Goal: Task Accomplishment & Management: Manage account settings

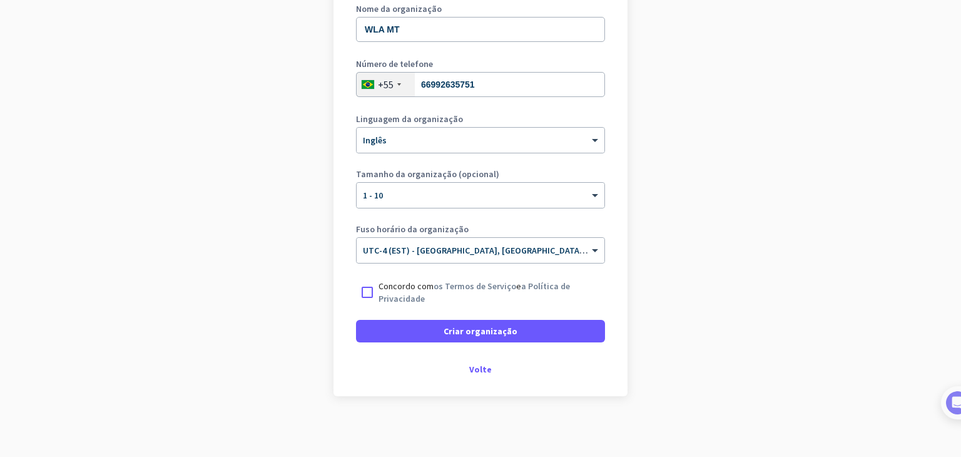
scroll to position [188, 0]
click at [361, 296] on div at bounding box center [367, 291] width 23 height 23
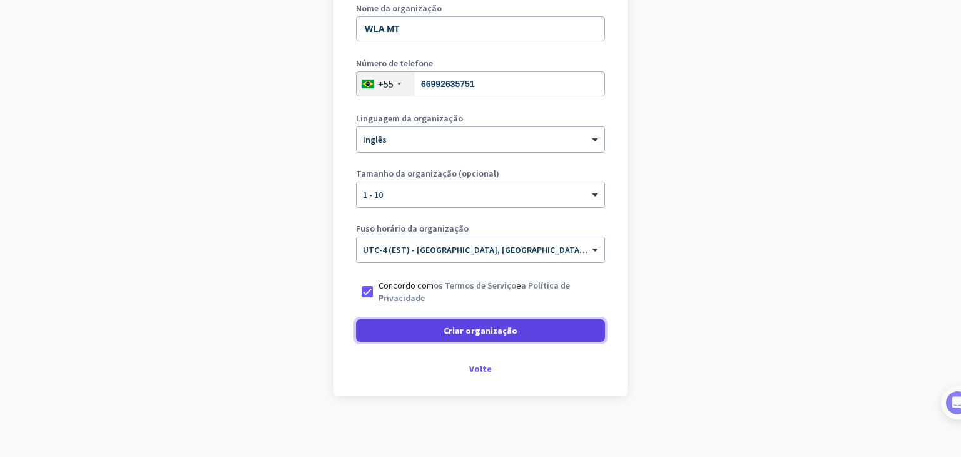
click at [414, 336] on span at bounding box center [480, 330] width 249 height 30
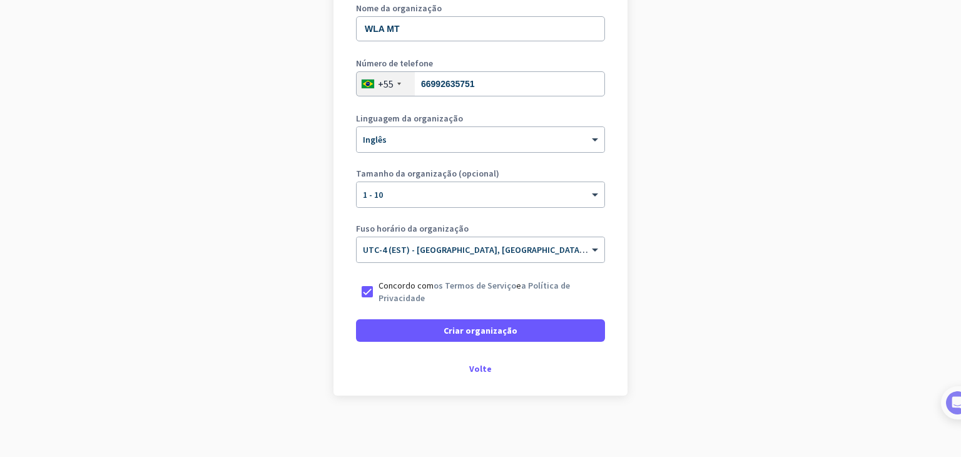
click at [414, 336] on div "Criar organização" at bounding box center [480, 330] width 249 height 23
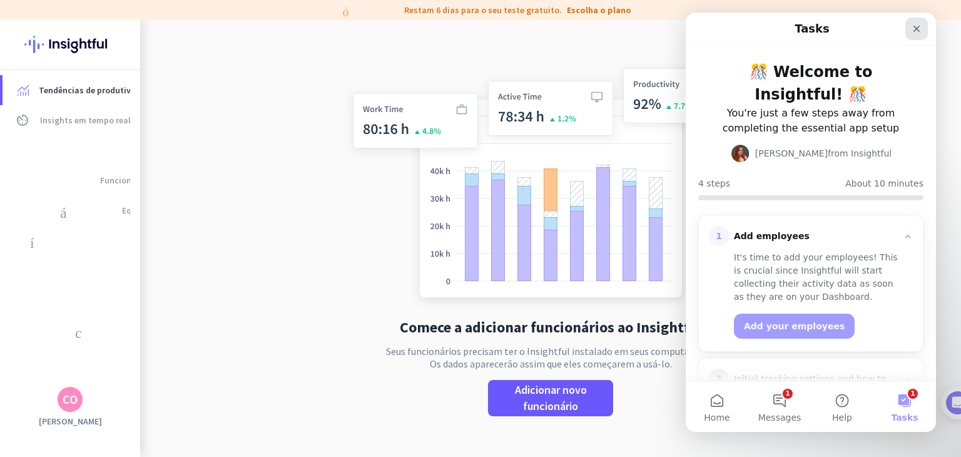
click at [916, 30] on icon "Close" at bounding box center [916, 29] width 10 height 10
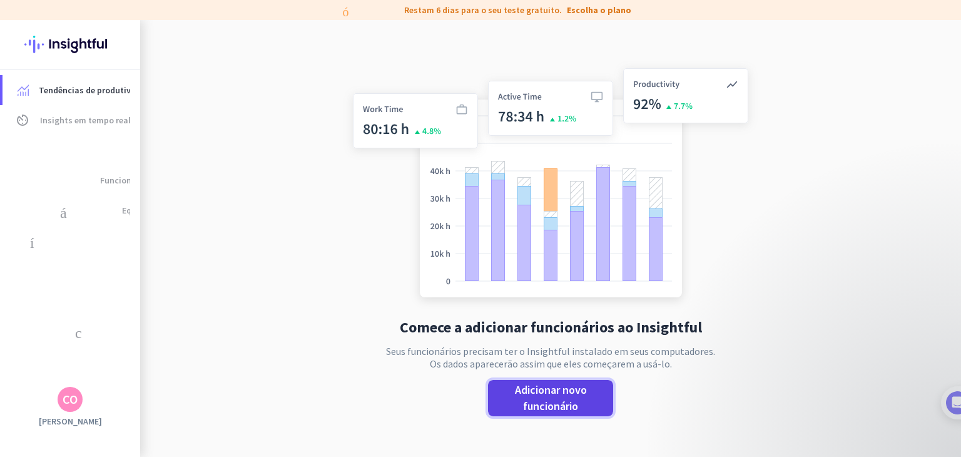
click at [550, 397] on span "Adicionar novo funcionário" at bounding box center [550, 398] width 105 height 33
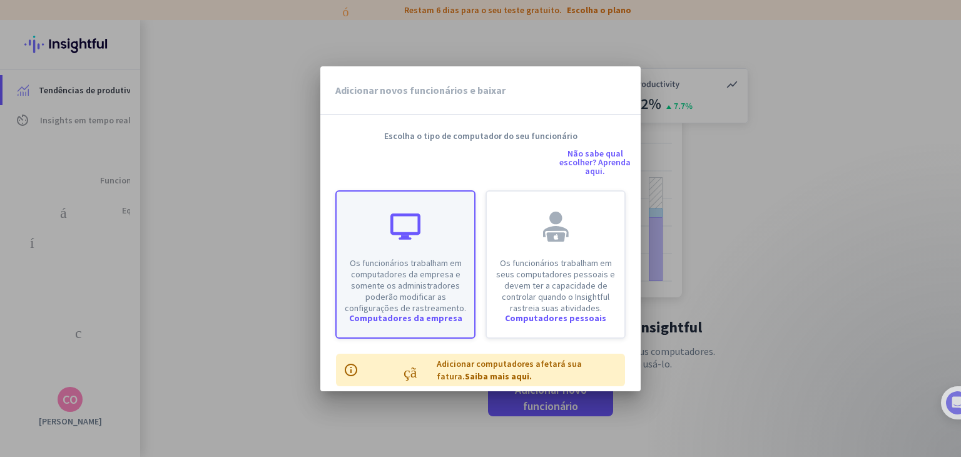
click at [431, 288] on font "Os funcionários trabalham em computadores da empresa e somente os administrador…" at bounding box center [405, 285] width 121 height 56
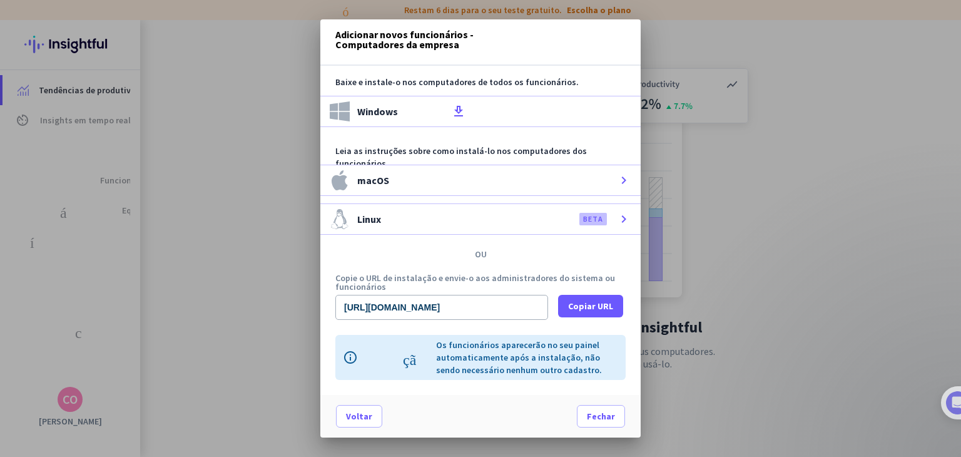
scroll to position [13, 0]
click at [452, 104] on font "download_de_arquivo" at bounding box center [541, 111] width 180 height 15
click at [527, 298] on input "[URL][DOMAIN_NAME]" at bounding box center [441, 307] width 213 height 25
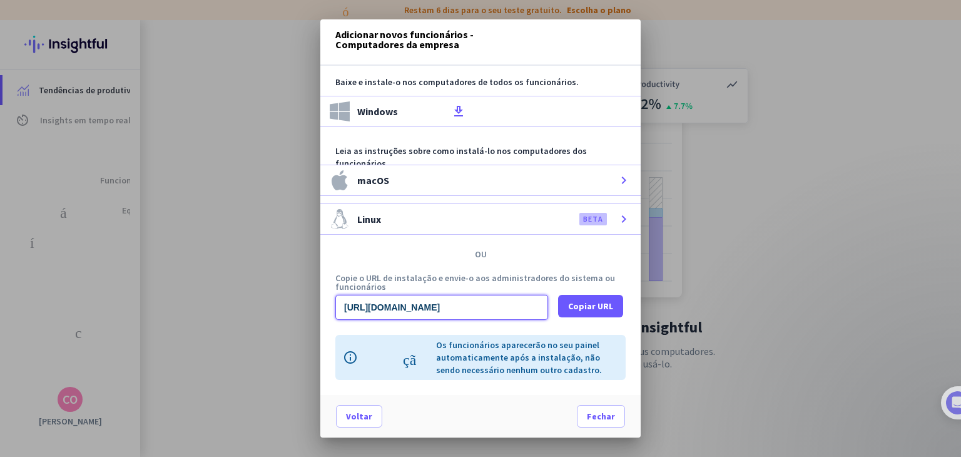
click at [527, 298] on input "[URL][DOMAIN_NAME]" at bounding box center [441, 307] width 213 height 25
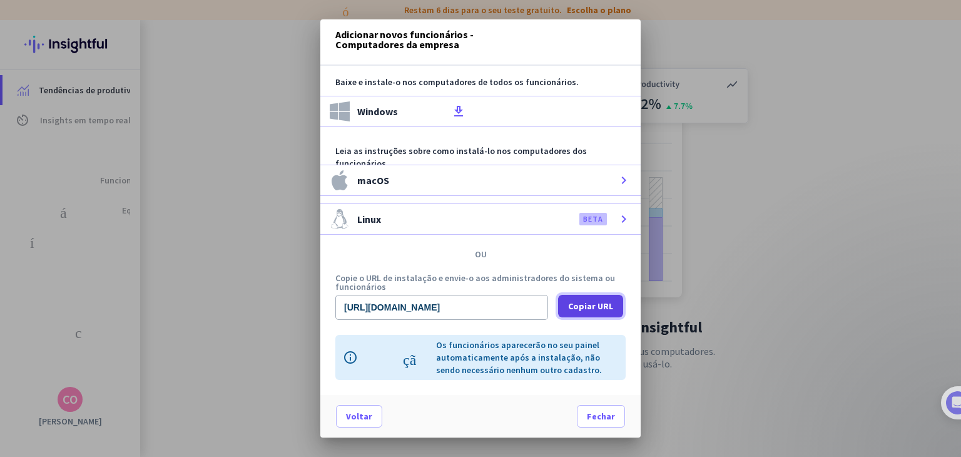
click at [592, 300] on font "Copiar URL" at bounding box center [590, 305] width 45 height 11
click at [591, 419] on span at bounding box center [600, 416] width 47 height 30
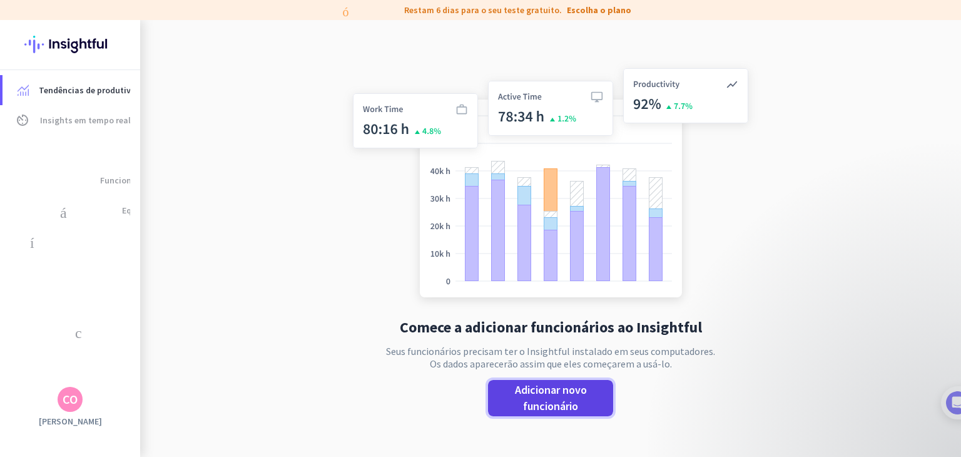
click at [553, 399] on font "Adicionar novo funcionário" at bounding box center [551, 397] width 72 height 31
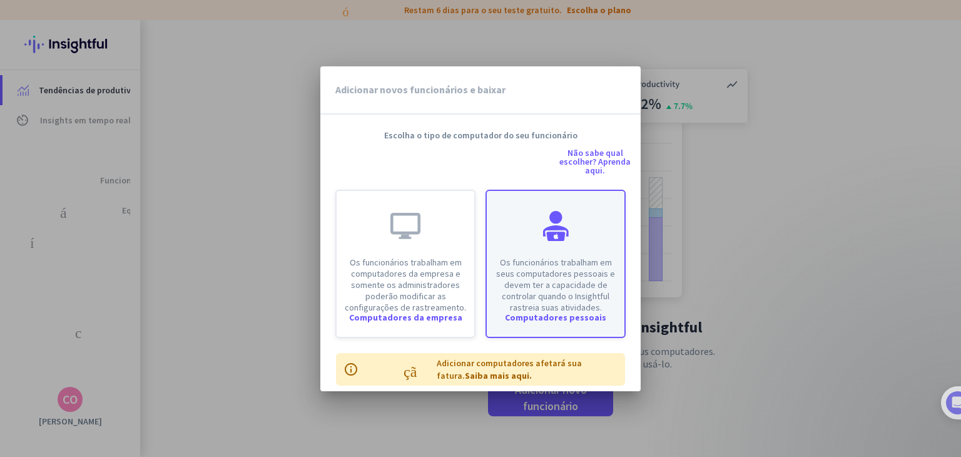
scroll to position [0, 0]
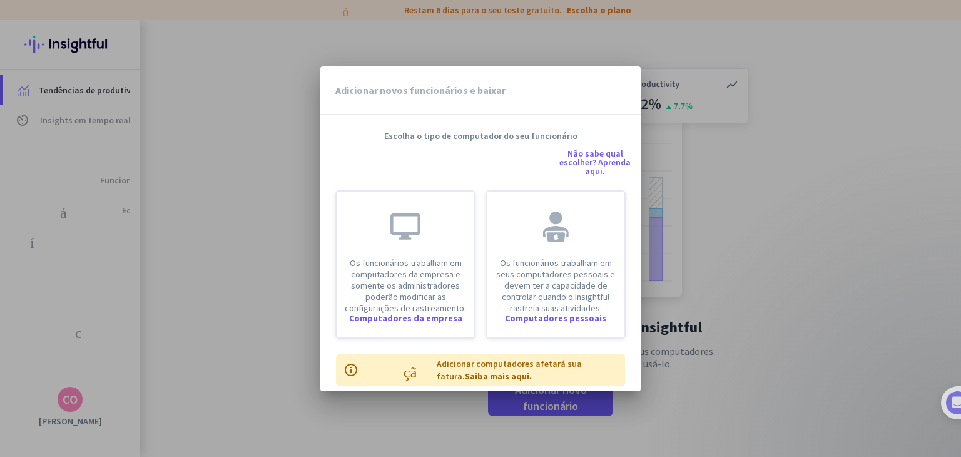
click at [776, 176] on div at bounding box center [480, 228] width 961 height 457
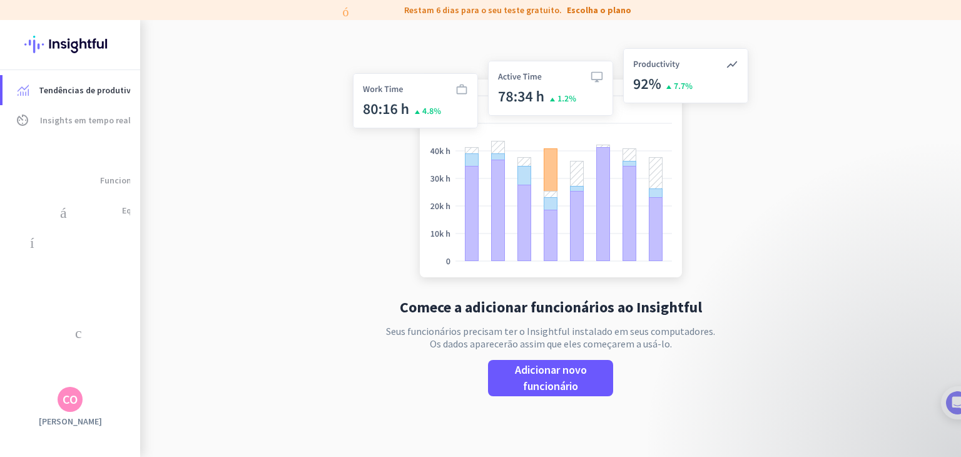
click at [883, 185] on app-no-employees "Comece a adicionar funcionários ao Insightful Seus funcionários precisam ter o …" at bounding box center [550, 228] width 821 height 457
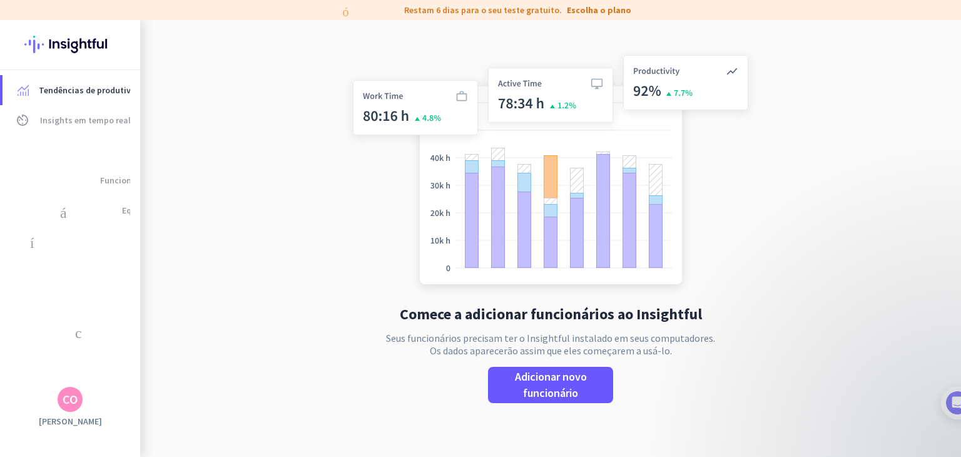
scroll to position [20, 0]
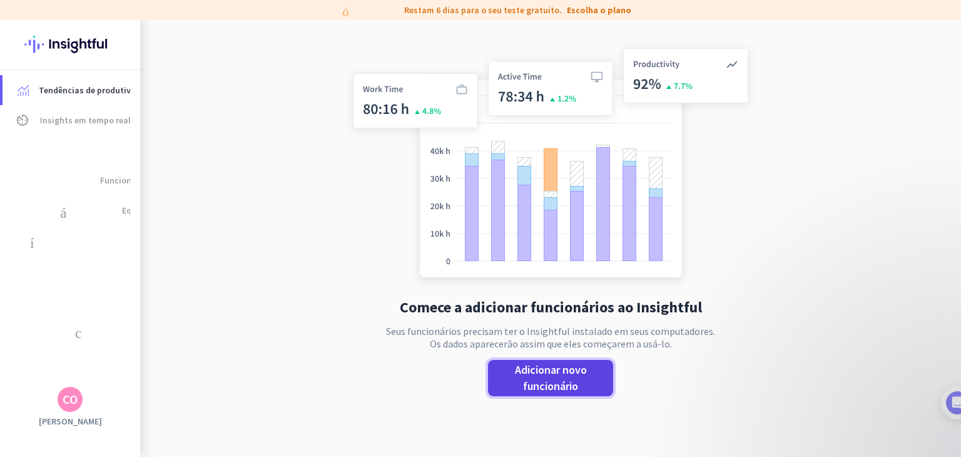
click at [568, 382] on font "Adicionar novo funcionário" at bounding box center [551, 377] width 72 height 31
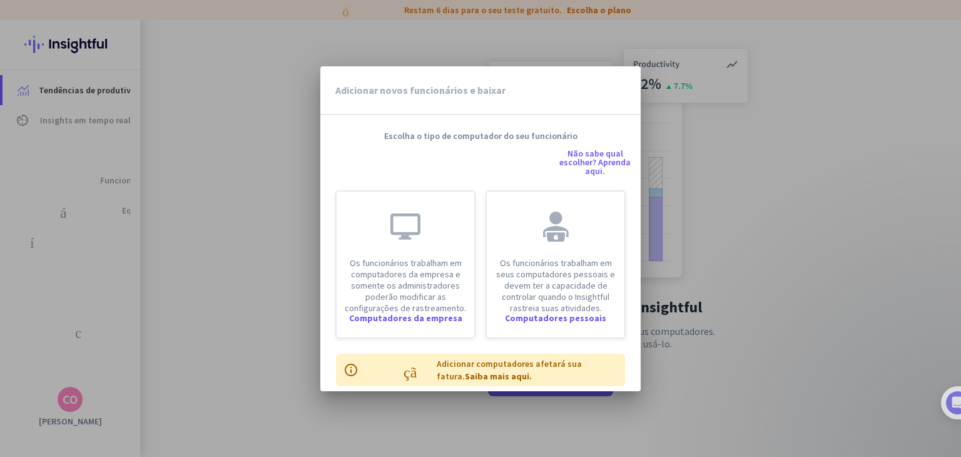
click at [794, 78] on div at bounding box center [480, 228] width 961 height 457
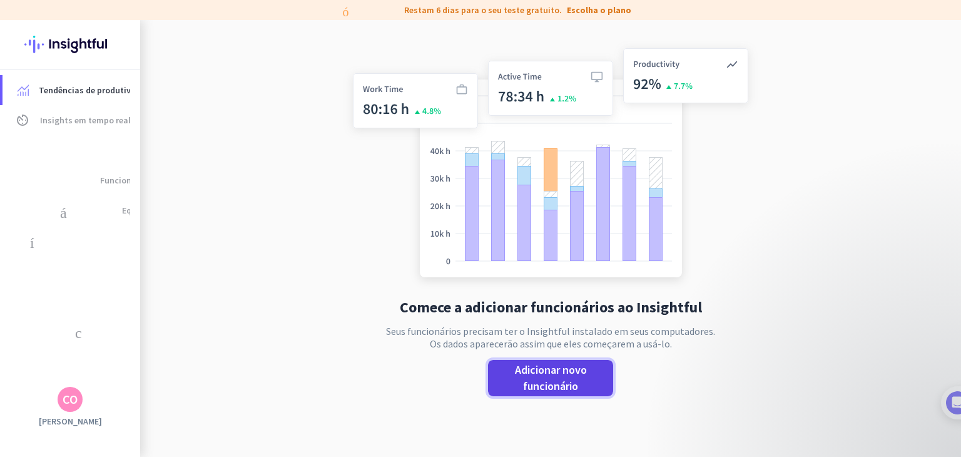
click at [566, 378] on span "Adicionar novo funcionário" at bounding box center [550, 378] width 105 height 33
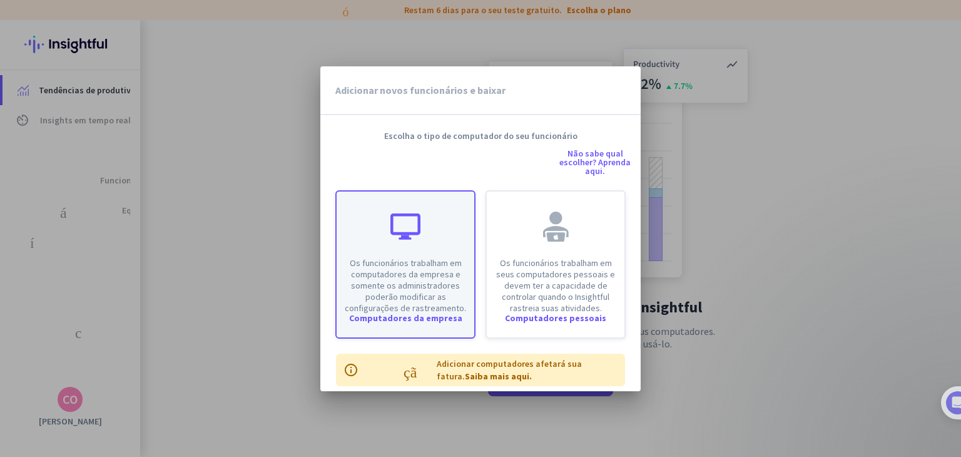
click at [400, 275] on font "Os funcionários trabalham em computadores da empresa e somente os administrador…" at bounding box center [405, 285] width 121 height 56
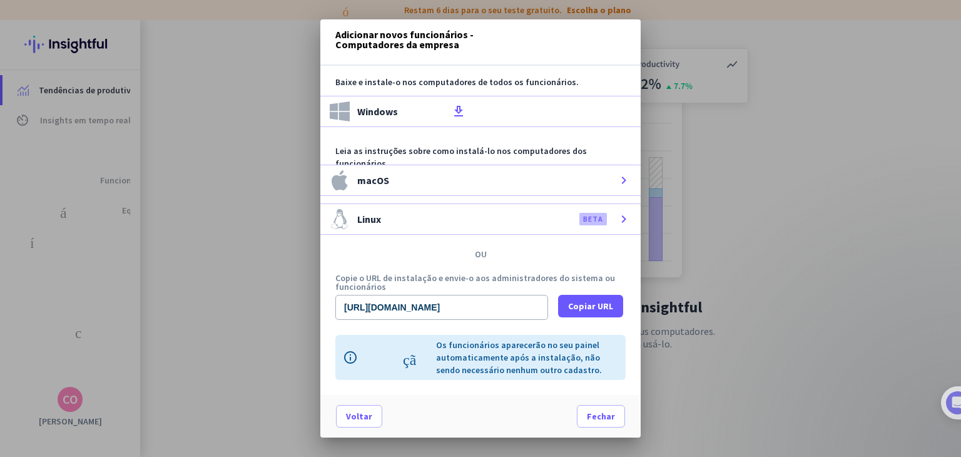
scroll to position [13, 0]
click at [482, 339] on font "Os funcionários aparecerão no seu painel automaticamente após a instalação, não…" at bounding box center [519, 357] width 166 height 36
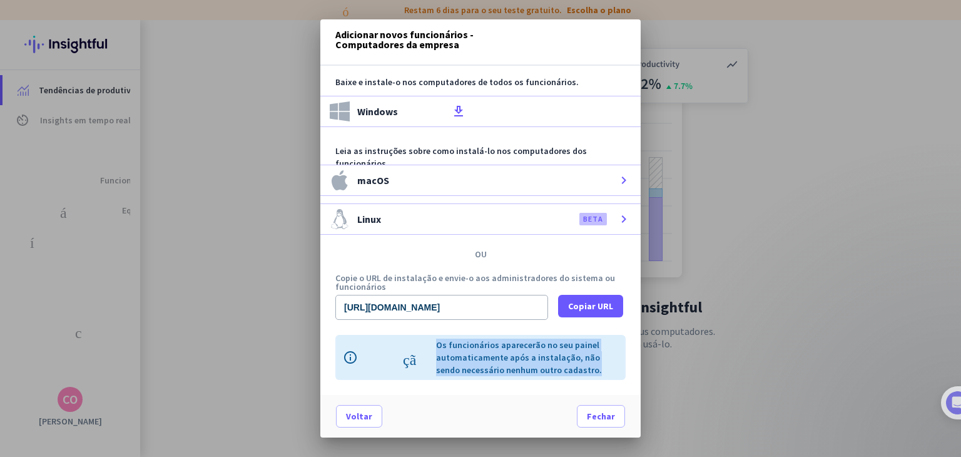
click at [482, 339] on font "Os funcionários aparecerão no seu painel automaticamente após a instalação, não…" at bounding box center [519, 357] width 166 height 36
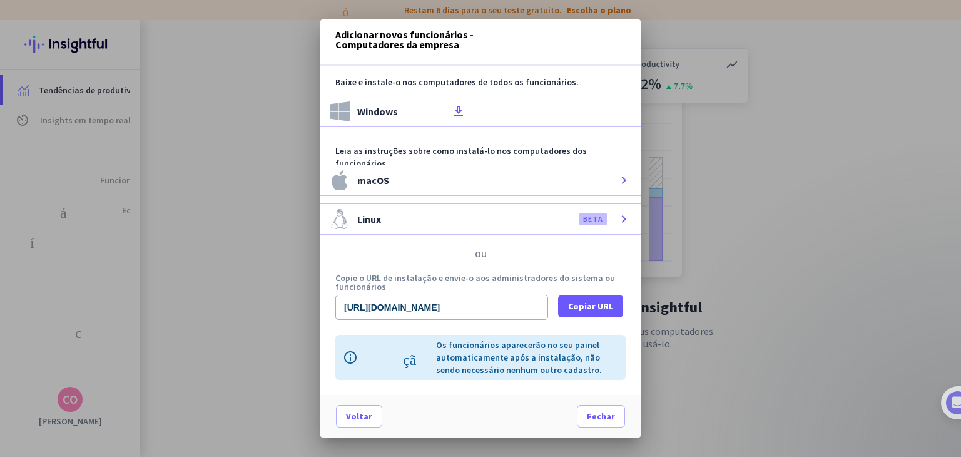
click at [355, 351] on font "informação" at bounding box center [387, 357] width 88 height 15
click at [345, 350] on font "informação" at bounding box center [387, 357] width 88 height 15
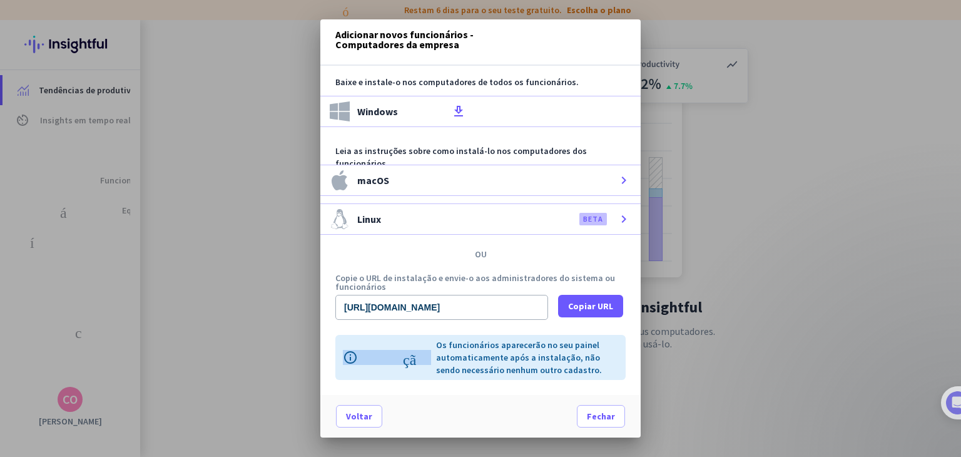
click at [345, 350] on font "informação" at bounding box center [387, 357] width 88 height 15
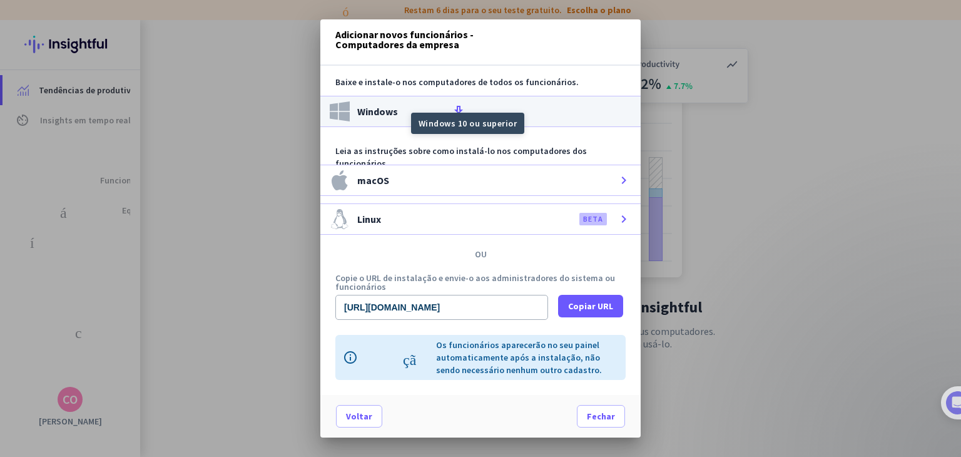
click at [445, 106] on font "ajuda" at bounding box center [426, 111] width 50 height 10
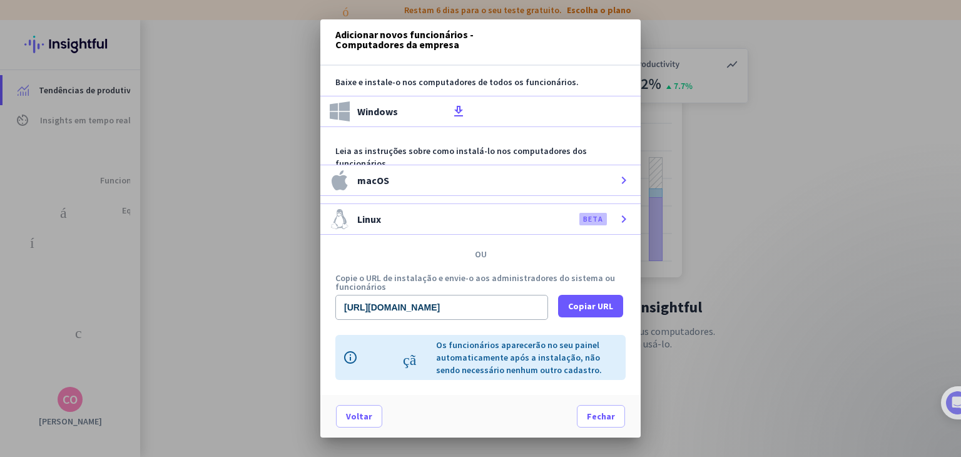
click at [228, 99] on div at bounding box center [480, 228] width 961 height 457
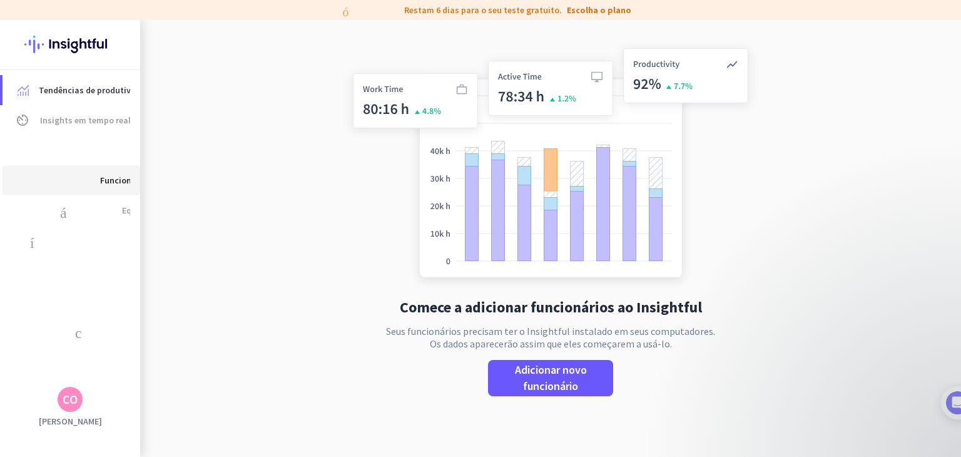
click at [112, 180] on font "Funcionários" at bounding box center [125, 180] width 51 height 11
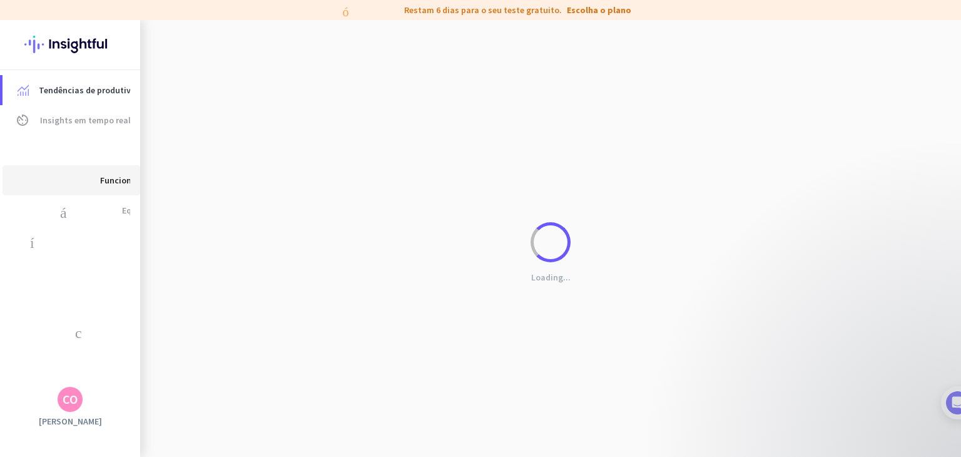
click at [112, 180] on font "Funcionários" at bounding box center [125, 180] width 51 height 11
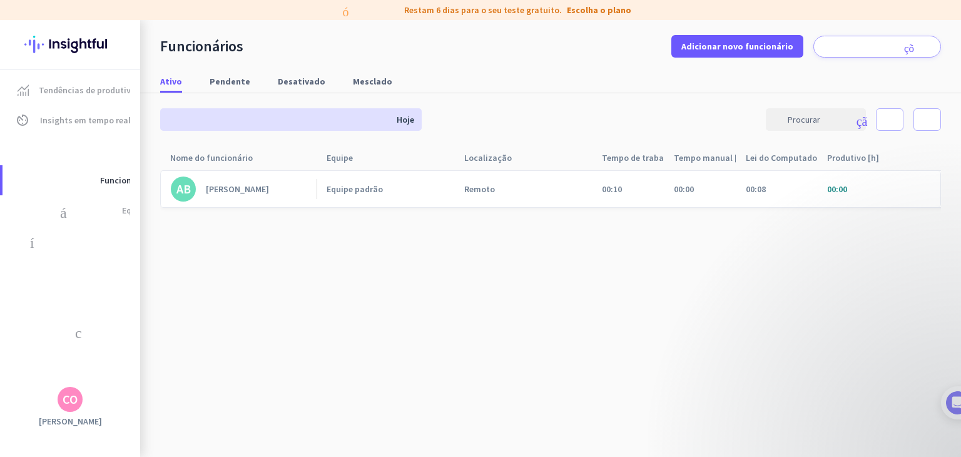
click at [836, 187] on font "00:00" at bounding box center [837, 188] width 20 height 11
click at [348, 193] on font "Equipe padrão" at bounding box center [355, 188] width 56 height 11
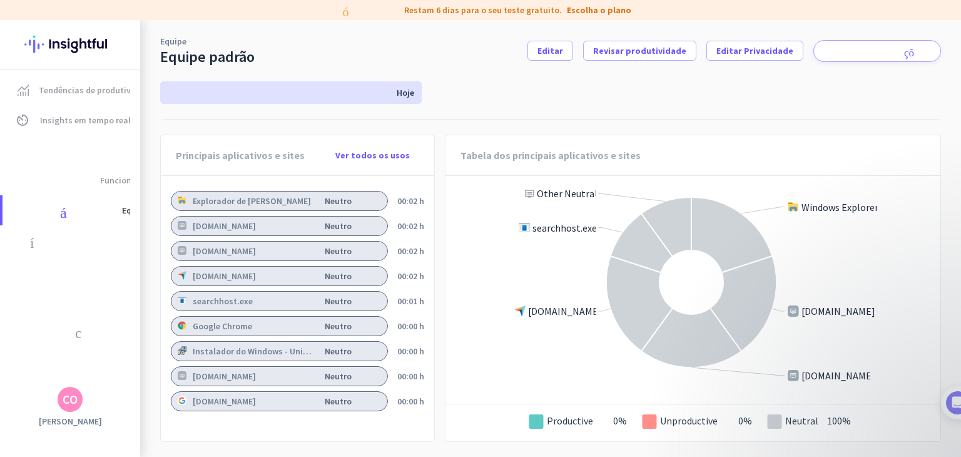
scroll to position [995, 0]
click at [248, 397] on div "[DOMAIN_NAME] neutro" at bounding box center [279, 401] width 216 height 9
click at [253, 372] on div "[DOMAIN_NAME] neutro" at bounding box center [279, 376] width 216 height 9
drag, startPoint x: 250, startPoint y: 343, endPoint x: 250, endPoint y: 336, distance: 6.9
click at [250, 342] on app-top-apps-list "Explorador de janelas neutro 00:02 h [DOMAIN_NAME] neutro 00:02 h [DOMAIN_NAME]…" at bounding box center [297, 301] width 253 height 220
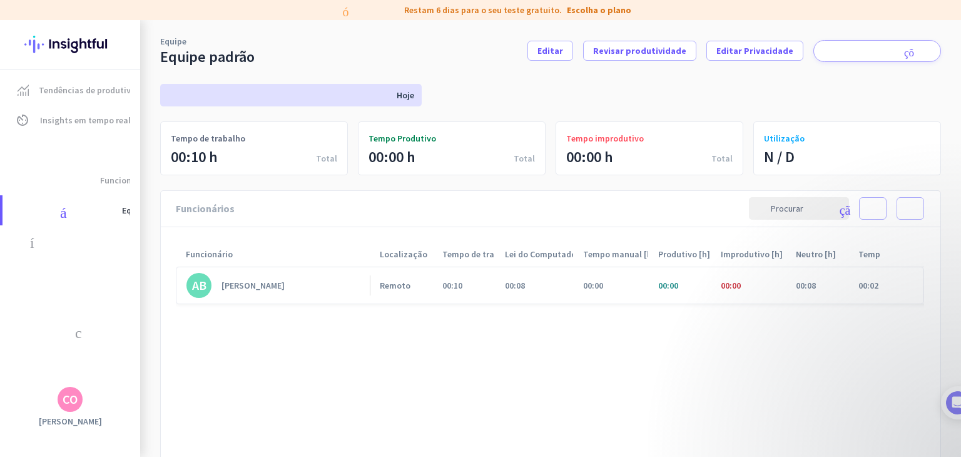
scroll to position [0, 0]
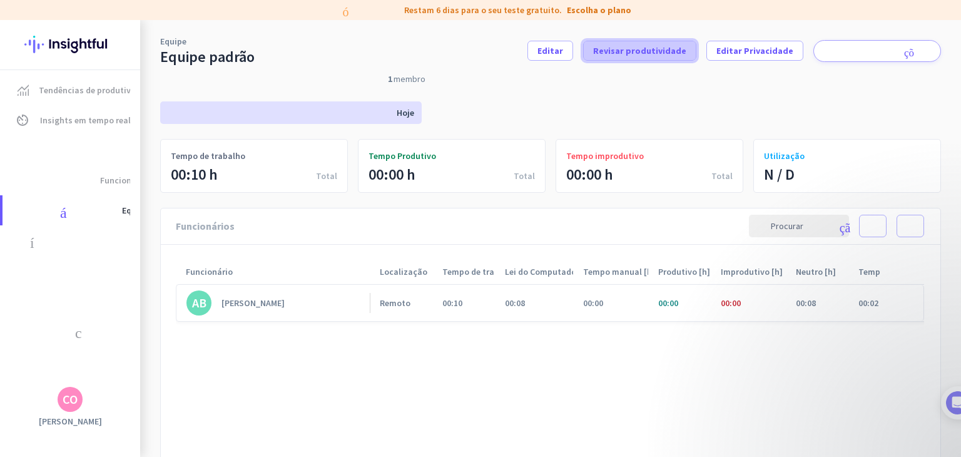
click at [627, 49] on font "Revisar produtividade" at bounding box center [639, 50] width 93 height 11
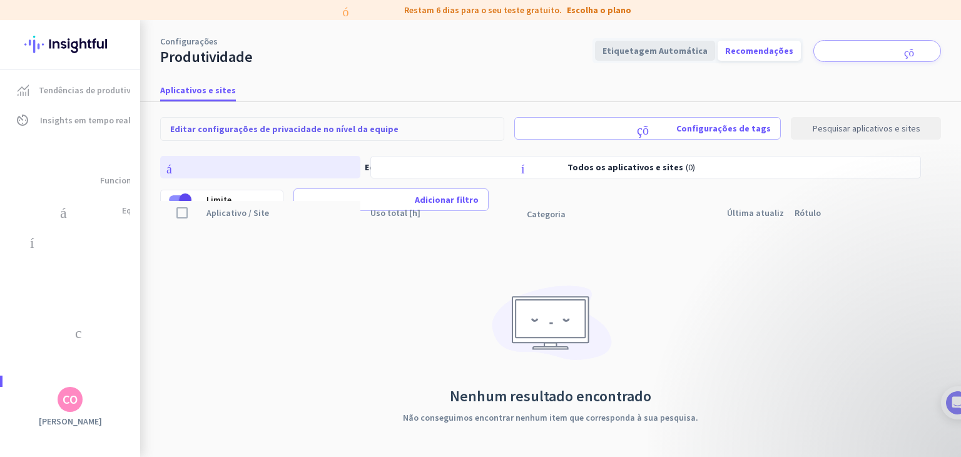
click at [653, 51] on font "Etiquetagem Automática" at bounding box center [654, 50] width 105 height 11
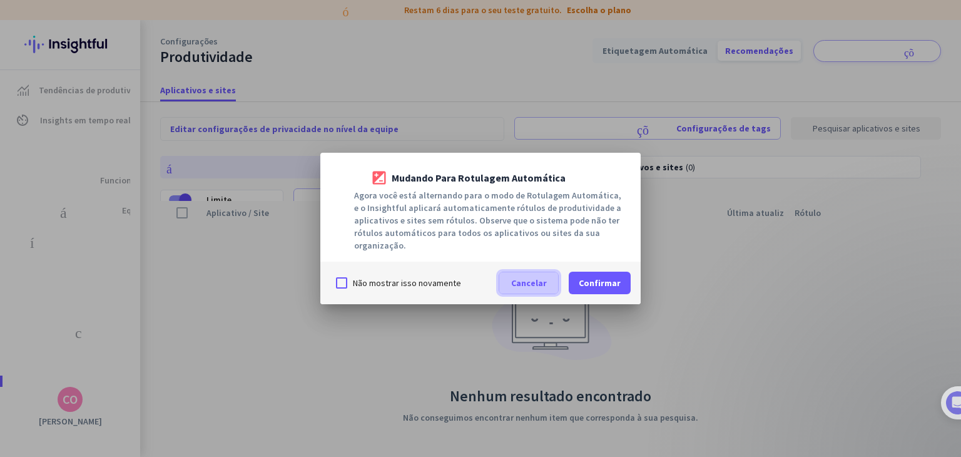
click at [544, 281] on font "Cancelar" at bounding box center [529, 282] width 36 height 11
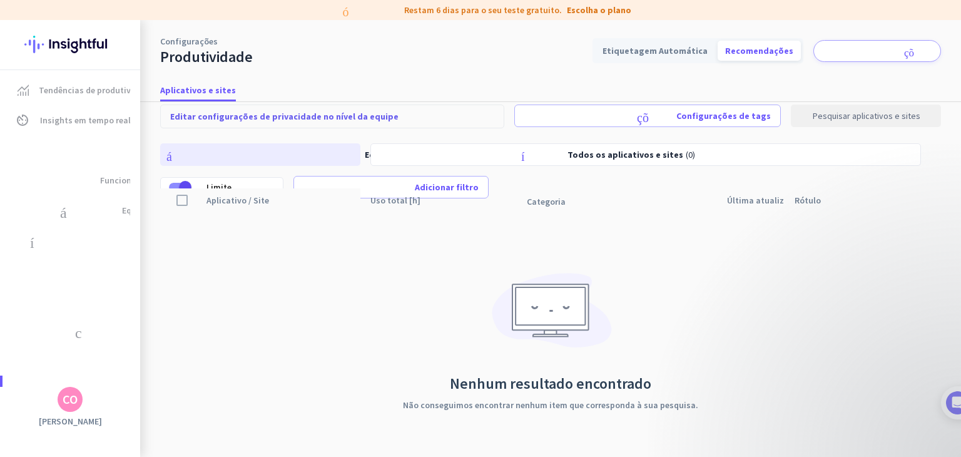
scroll to position [19, 0]
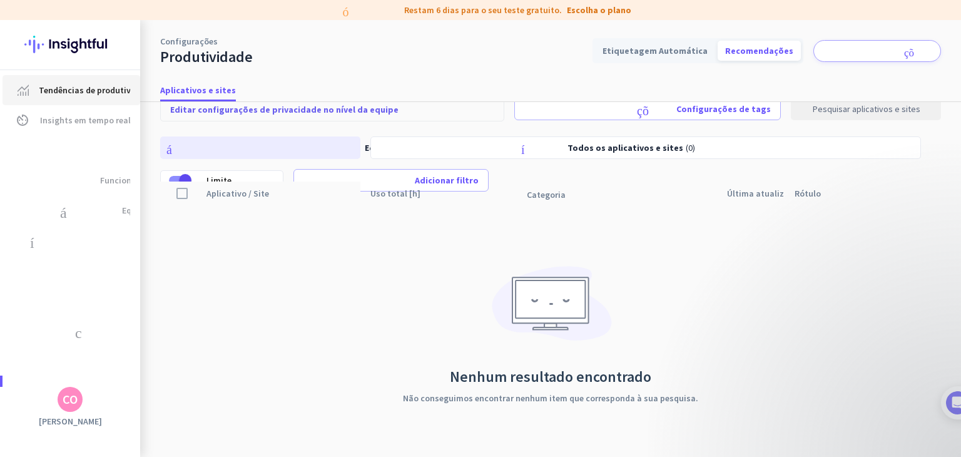
click at [70, 93] on font "Tendências de produtividade" at bounding box center [96, 89] width 114 height 11
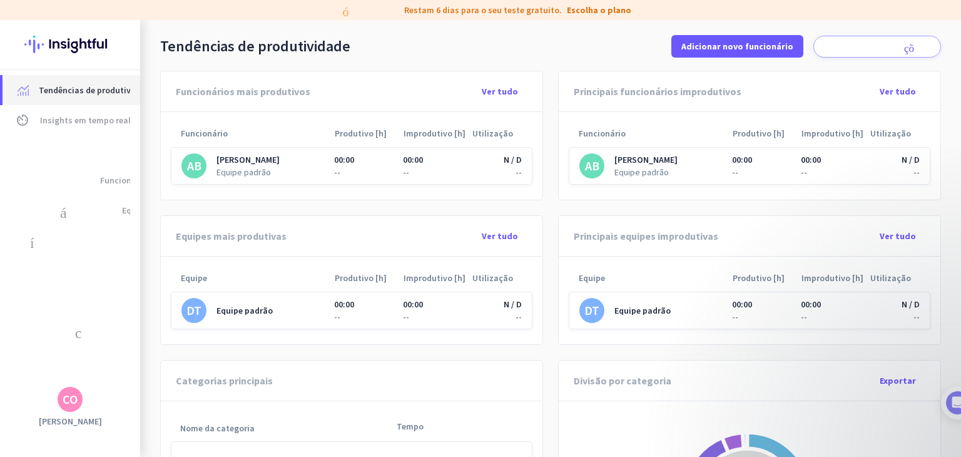
scroll to position [500, 0]
